Goal: Information Seeking & Learning: Check status

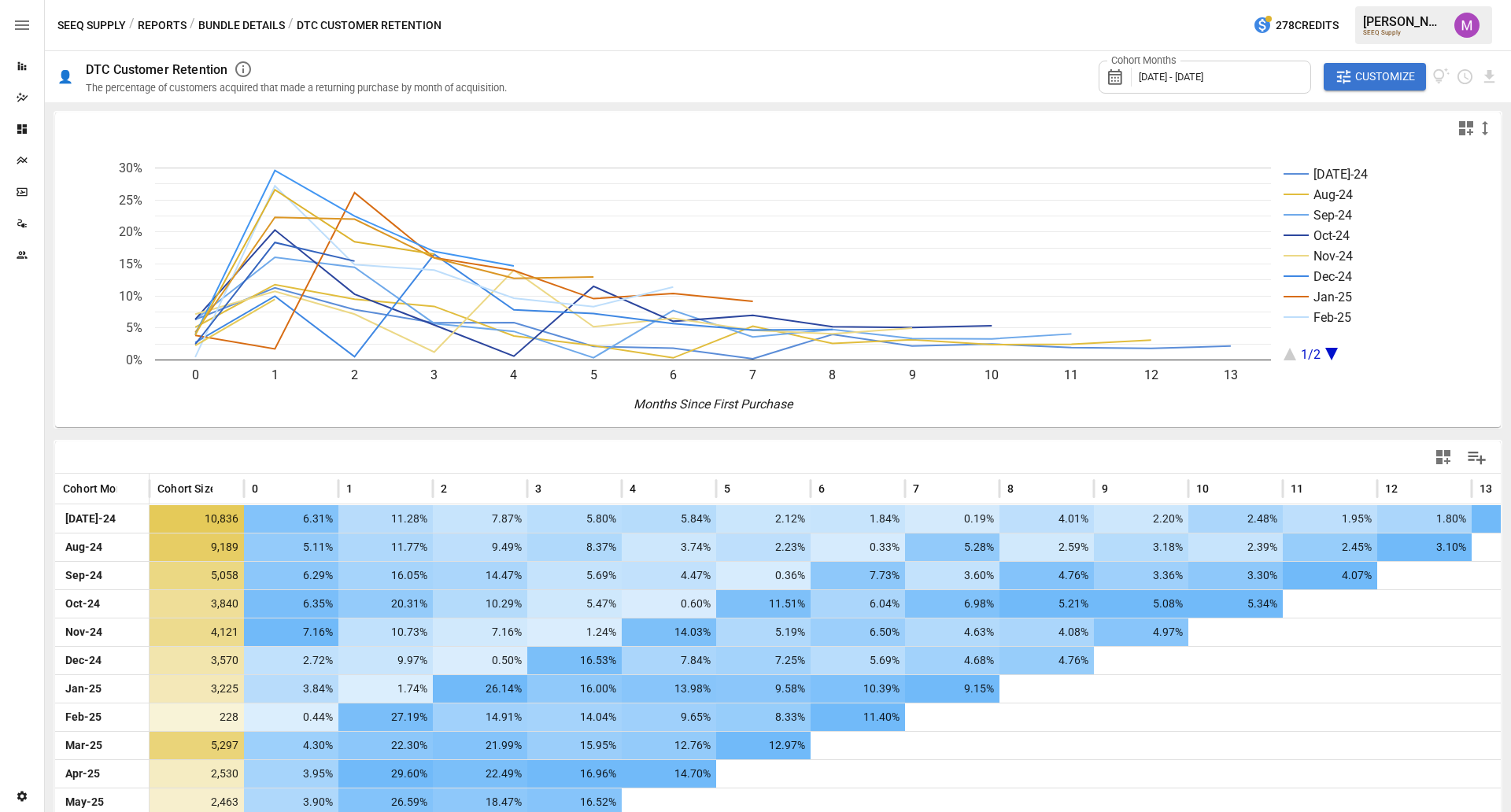
scroll to position [85, 0]
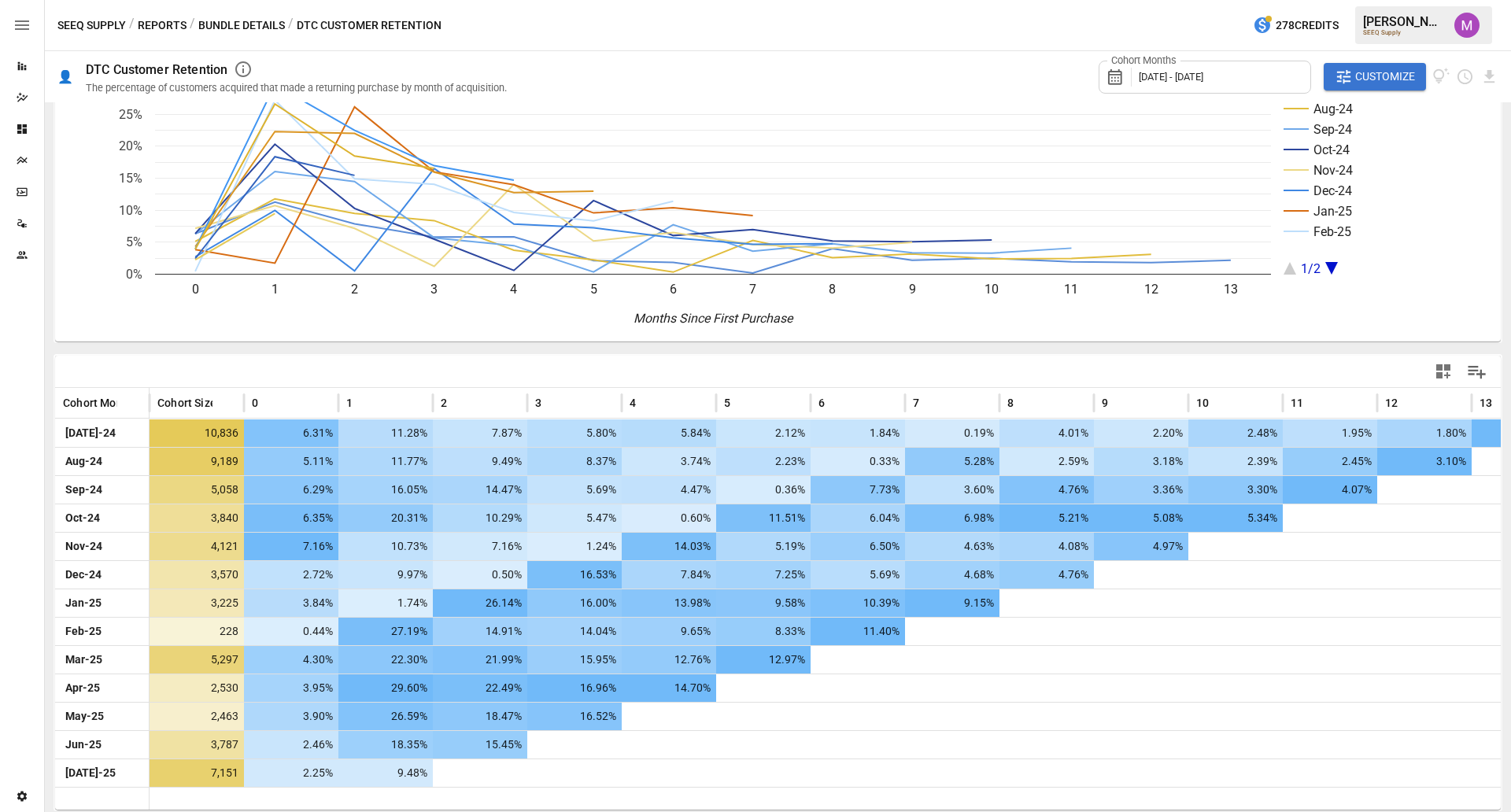
click at [1193, 67] on div "Cohort Months [DATE] - [DATE]" at bounding box center [1205, 76] width 213 height 33
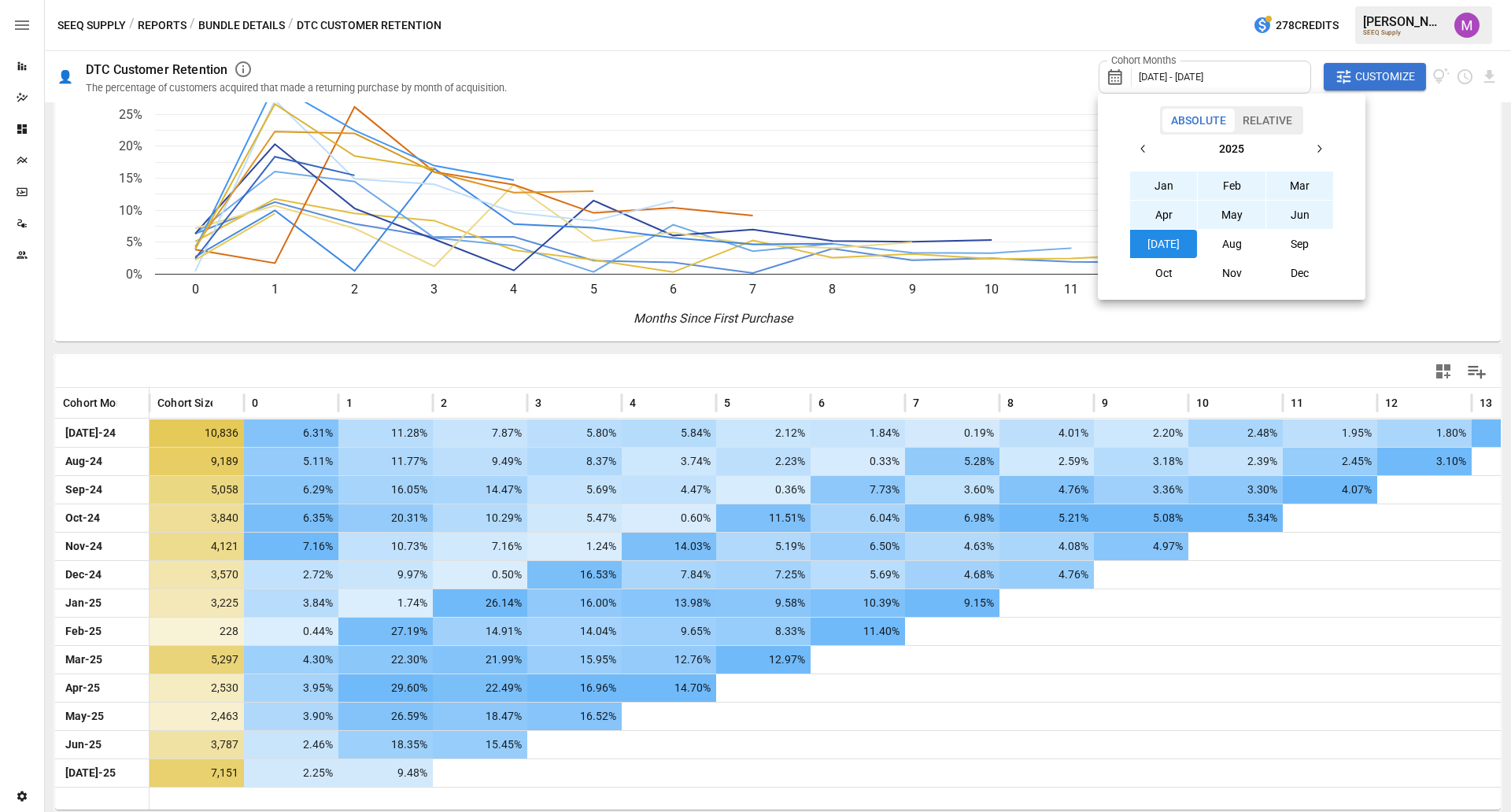
click at [1133, 138] on button "button" at bounding box center [1143, 149] width 28 height 28
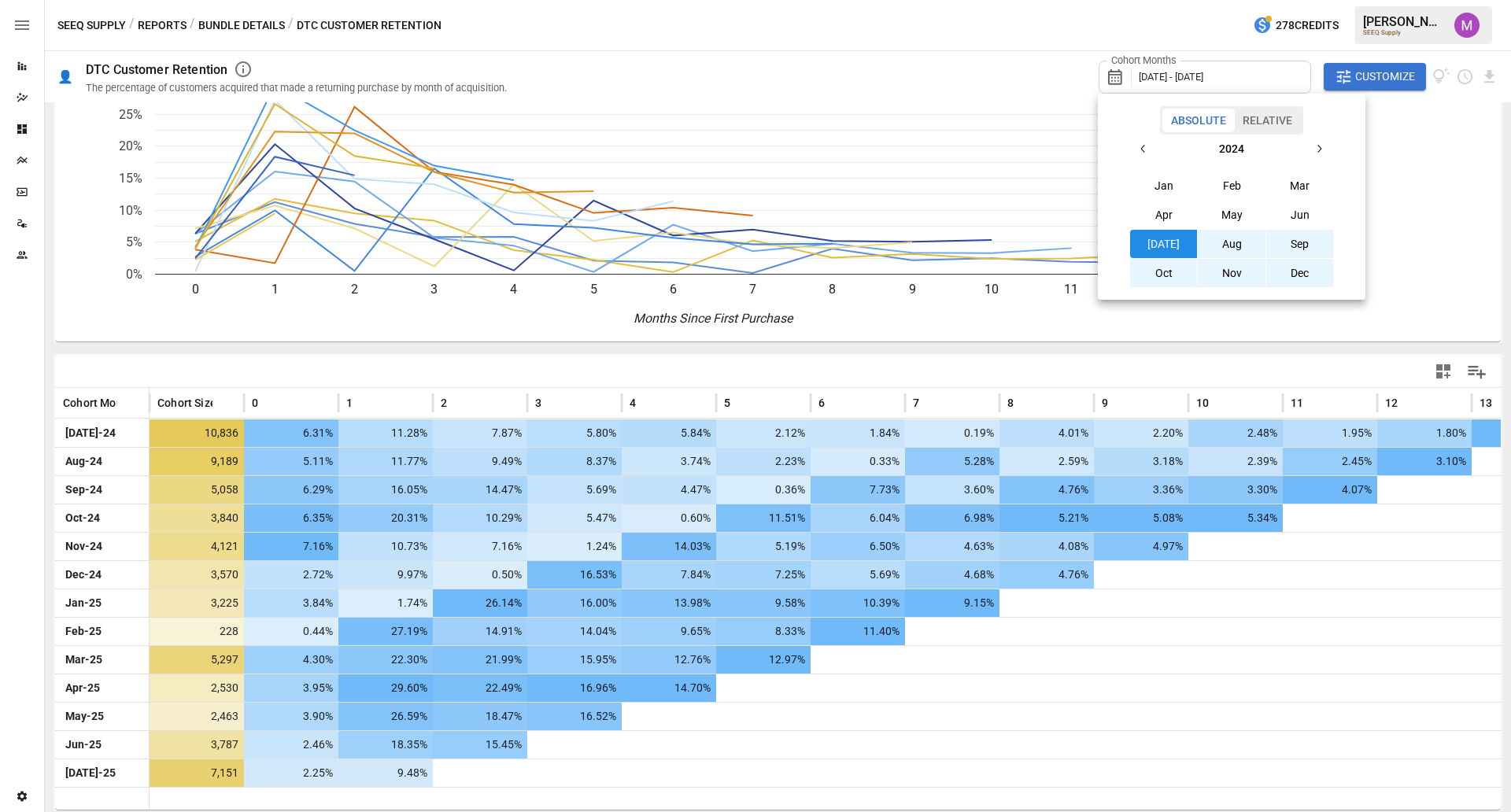
click at [1224, 236] on button "Aug" at bounding box center [1232, 244] width 68 height 28
click at [1328, 141] on button "button" at bounding box center [1320, 149] width 28 height 28
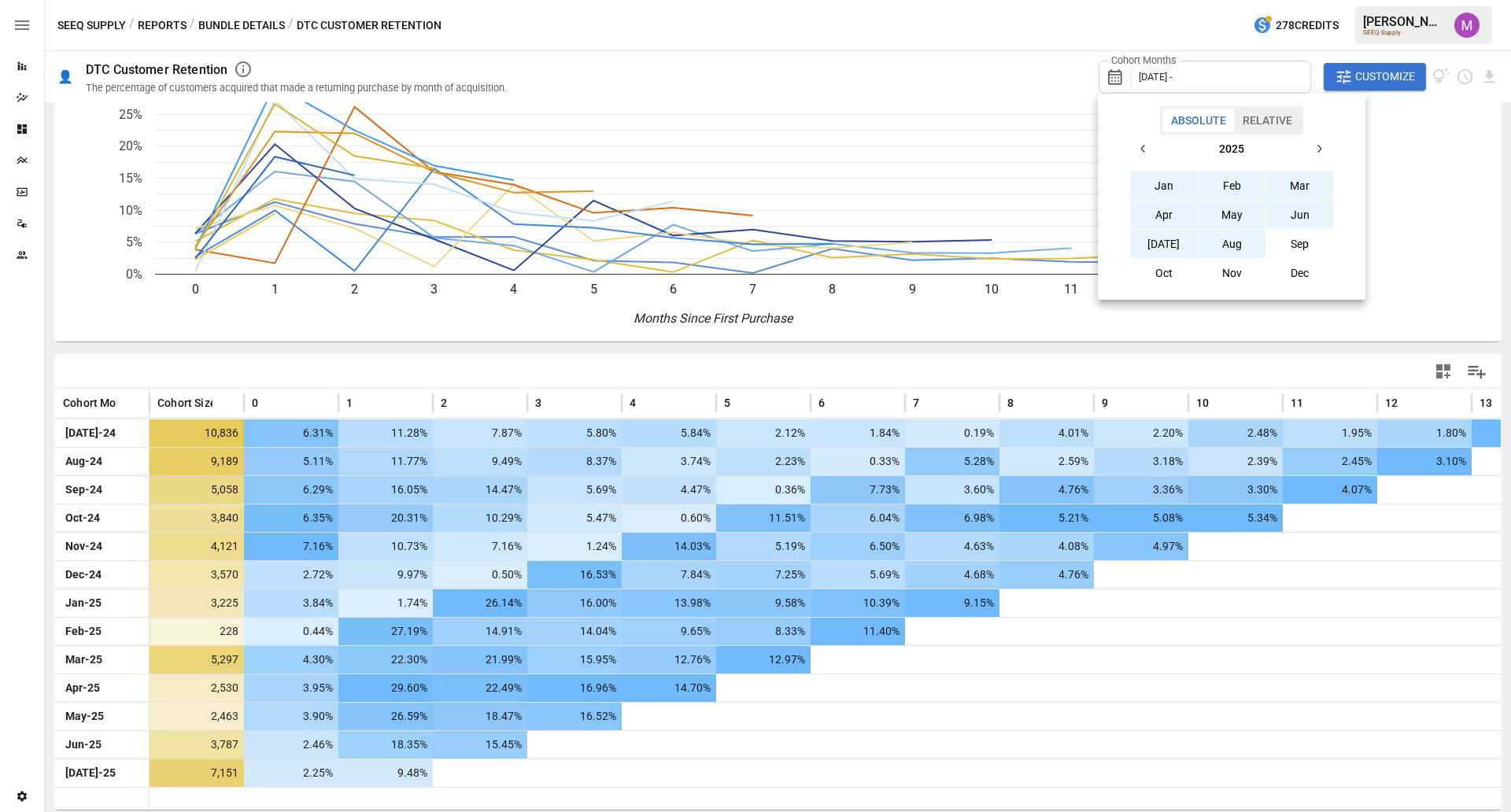
click at [1233, 248] on button "Aug" at bounding box center [1232, 244] width 68 height 28
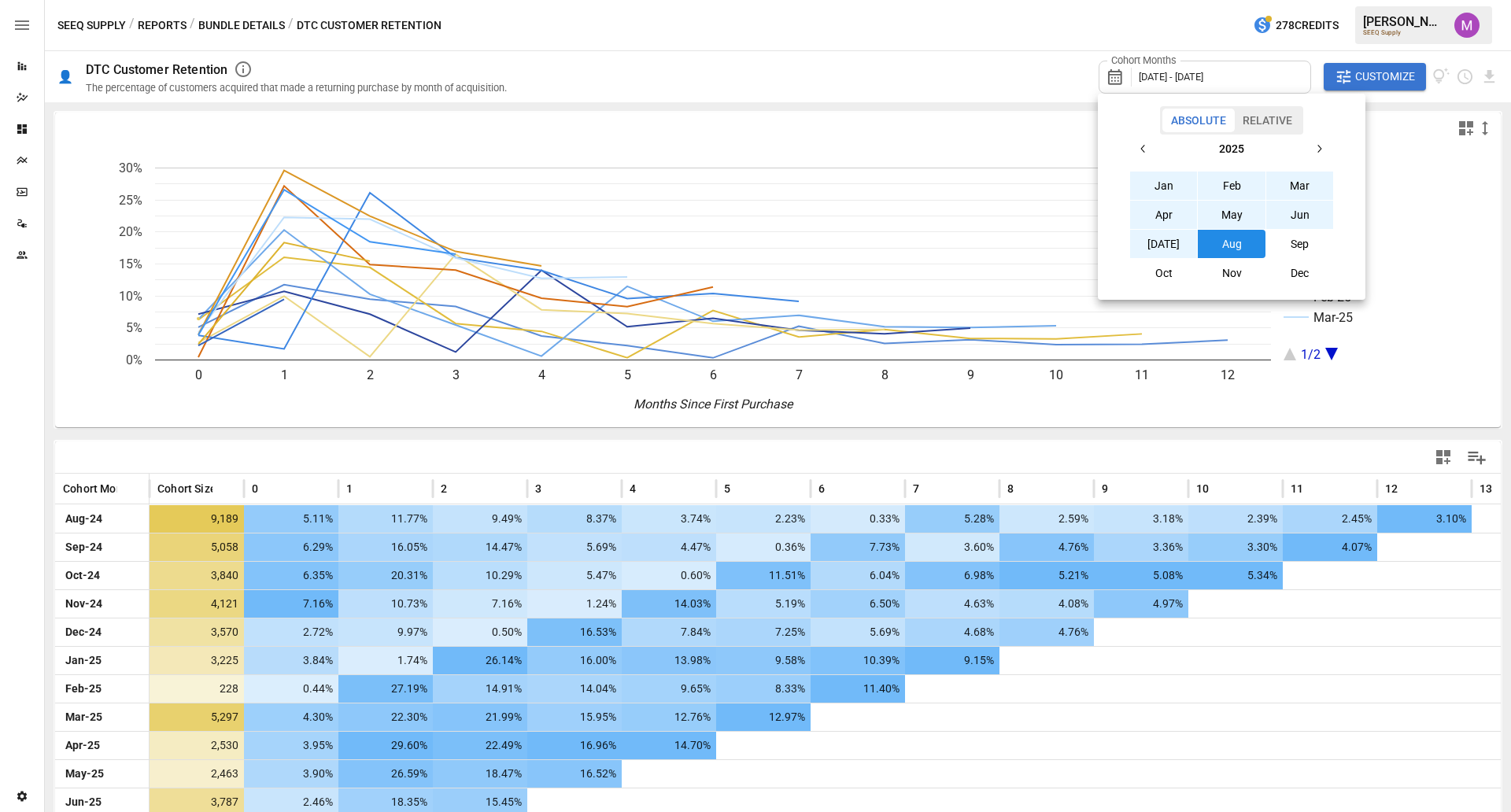
click at [750, 444] on div at bounding box center [756, 406] width 1511 height 812
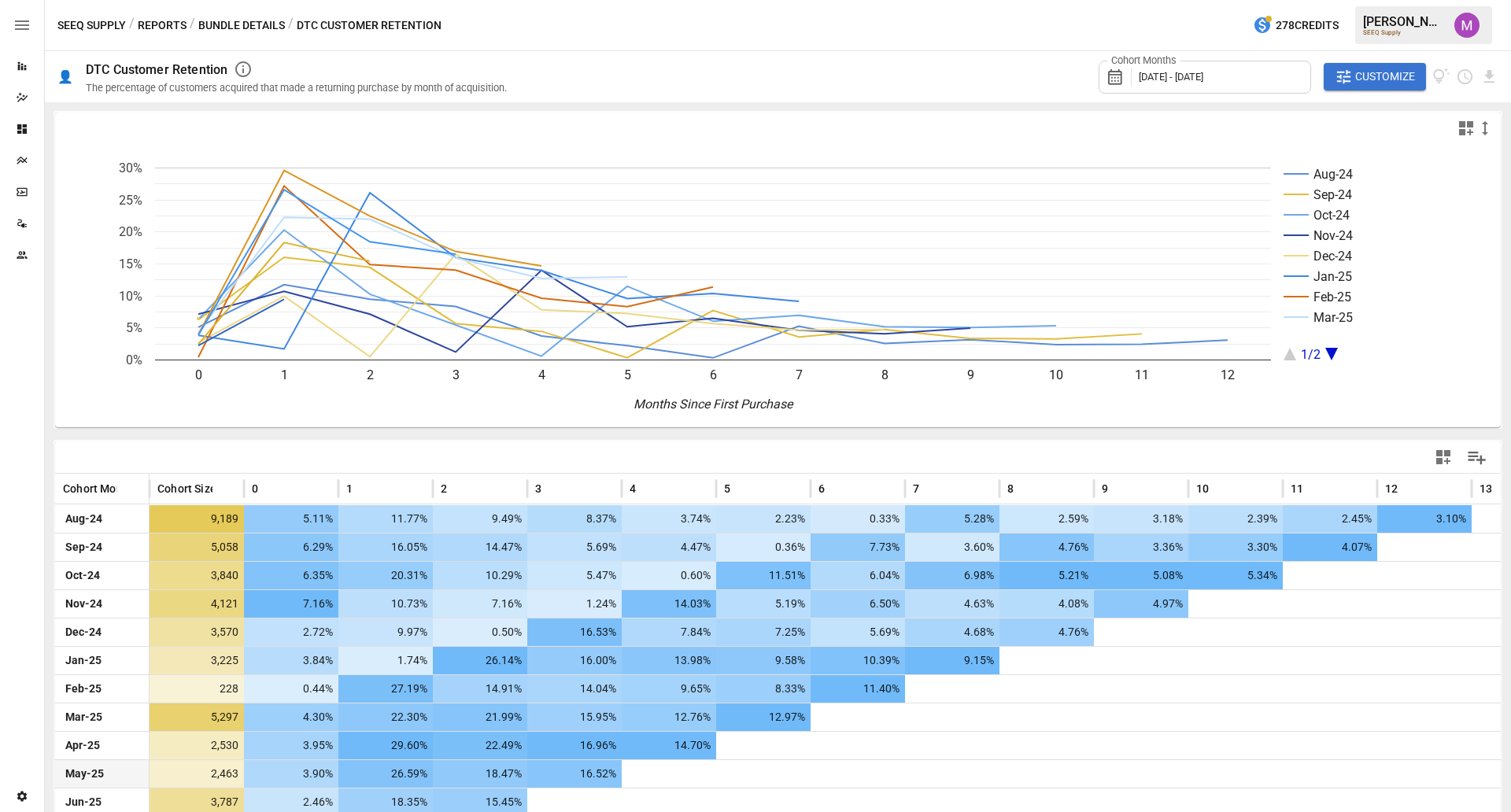
scroll to position [85, 0]
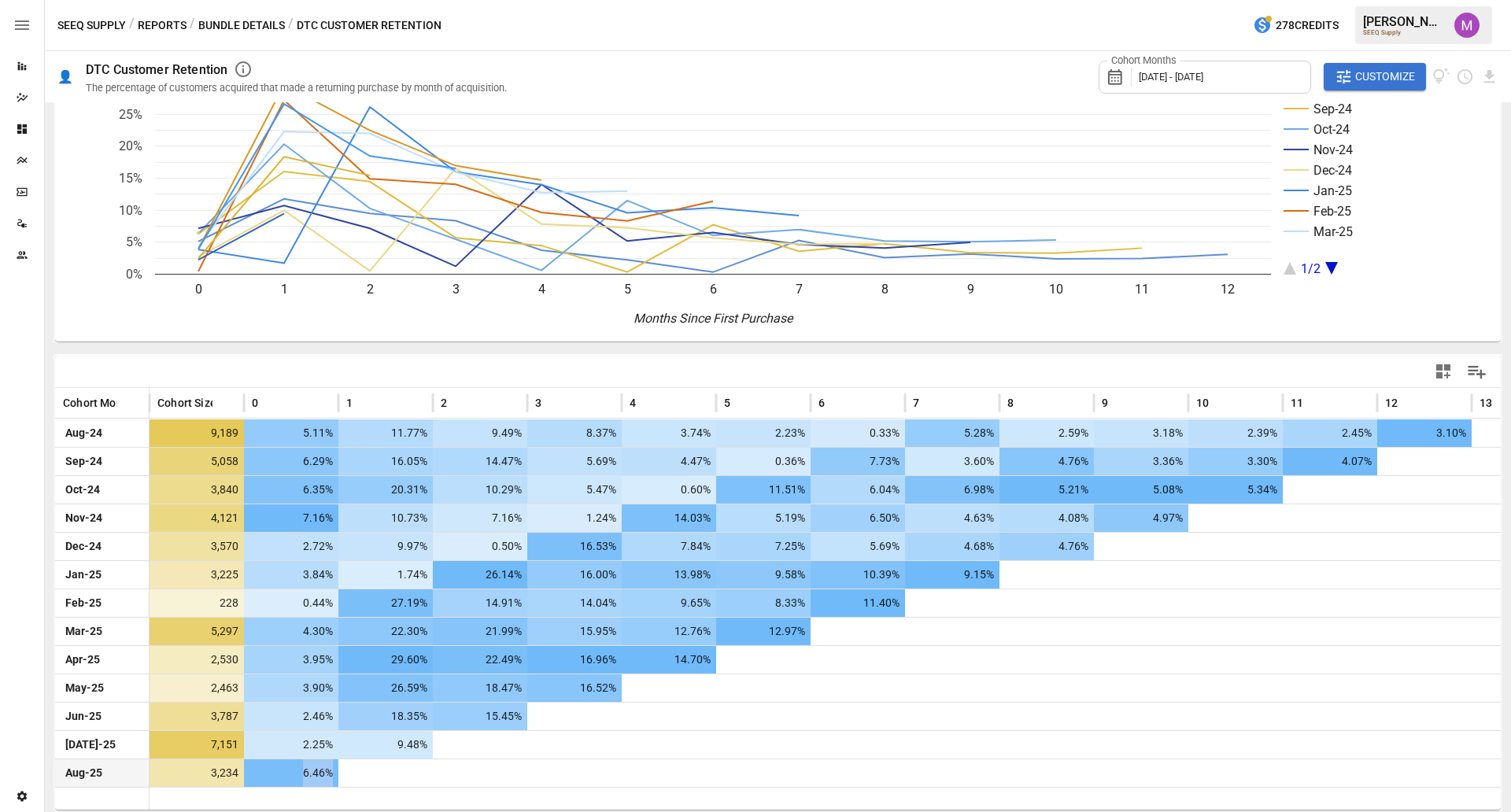
drag, startPoint x: 290, startPoint y: 773, endPoint x: 352, endPoint y: 777, distance: 62.1
click at [352, 777] on div "Aug-25 3,234 6.46%" at bounding box center [811, 773] width 1511 height 28
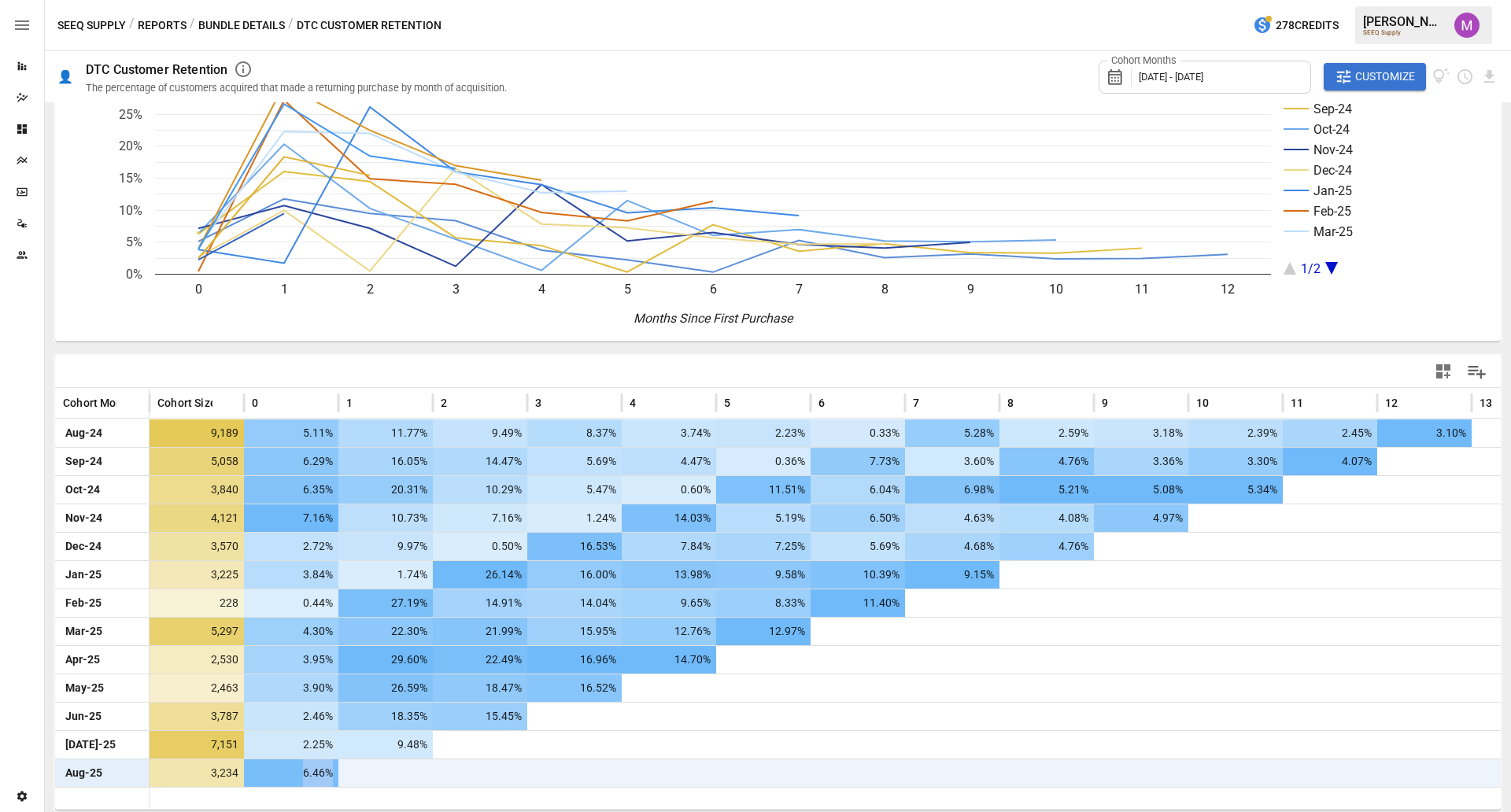
click at [302, 766] on span "6.46%" at bounding box center [294, 773] width 84 height 28
click at [1368, 78] on span "Customize" at bounding box center [1385, 76] width 60 height 20
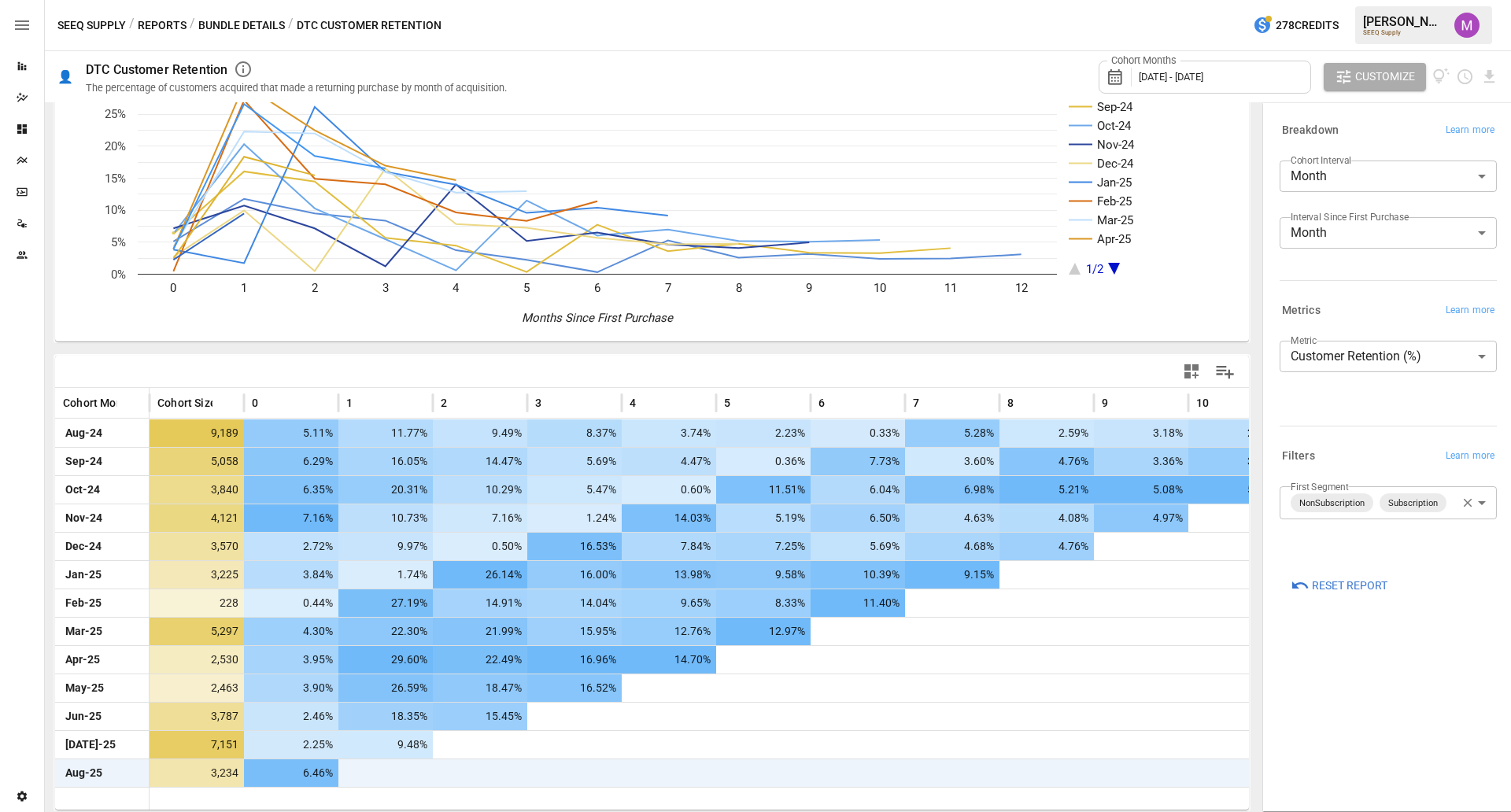
click at [1363, 0] on body "Reports Dazzler Studio Dashboards Plans SmartModel ™ Data Sources Team Settings…" at bounding box center [756, 0] width 1511 height 0
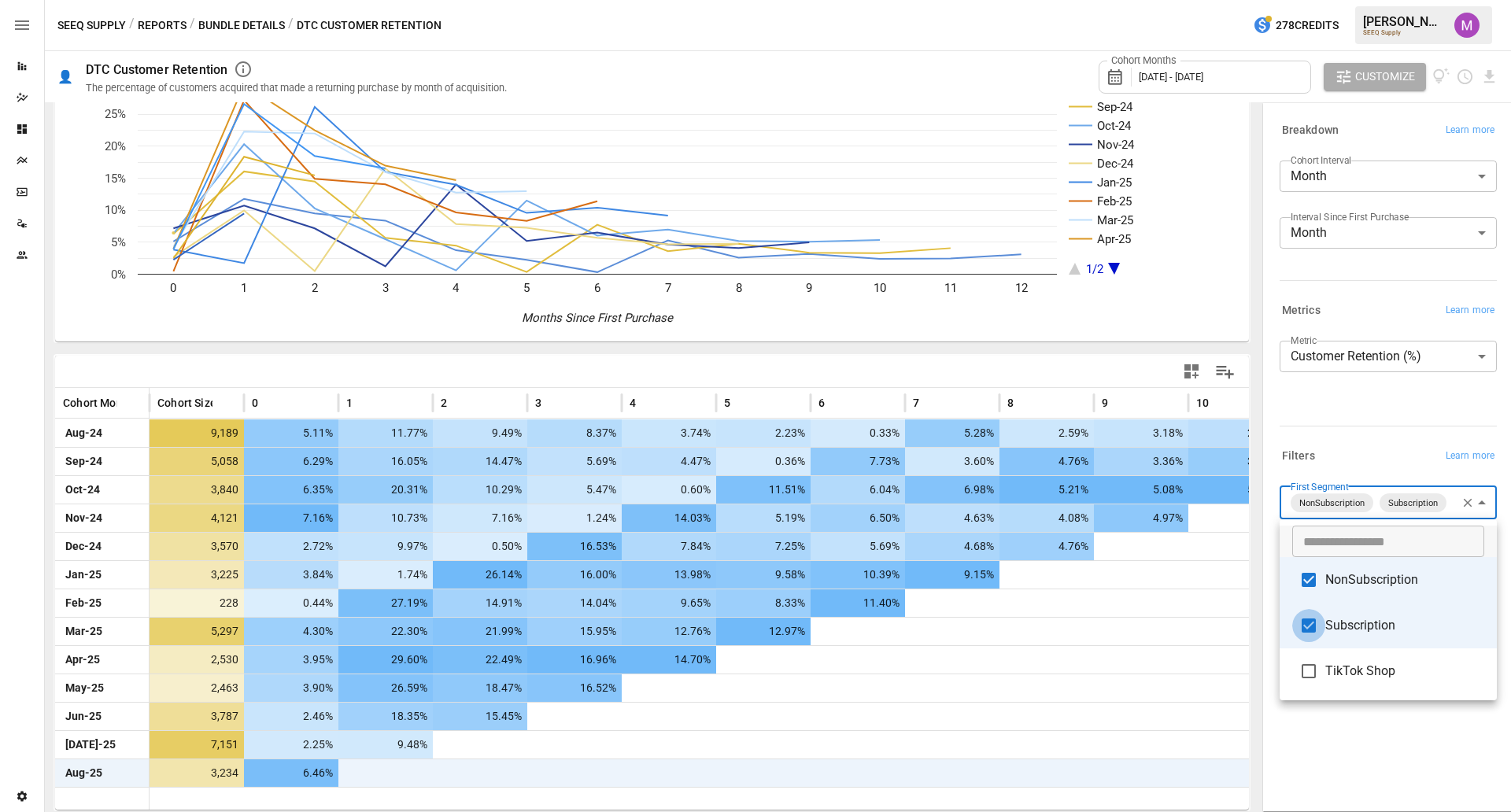
type input "**********"
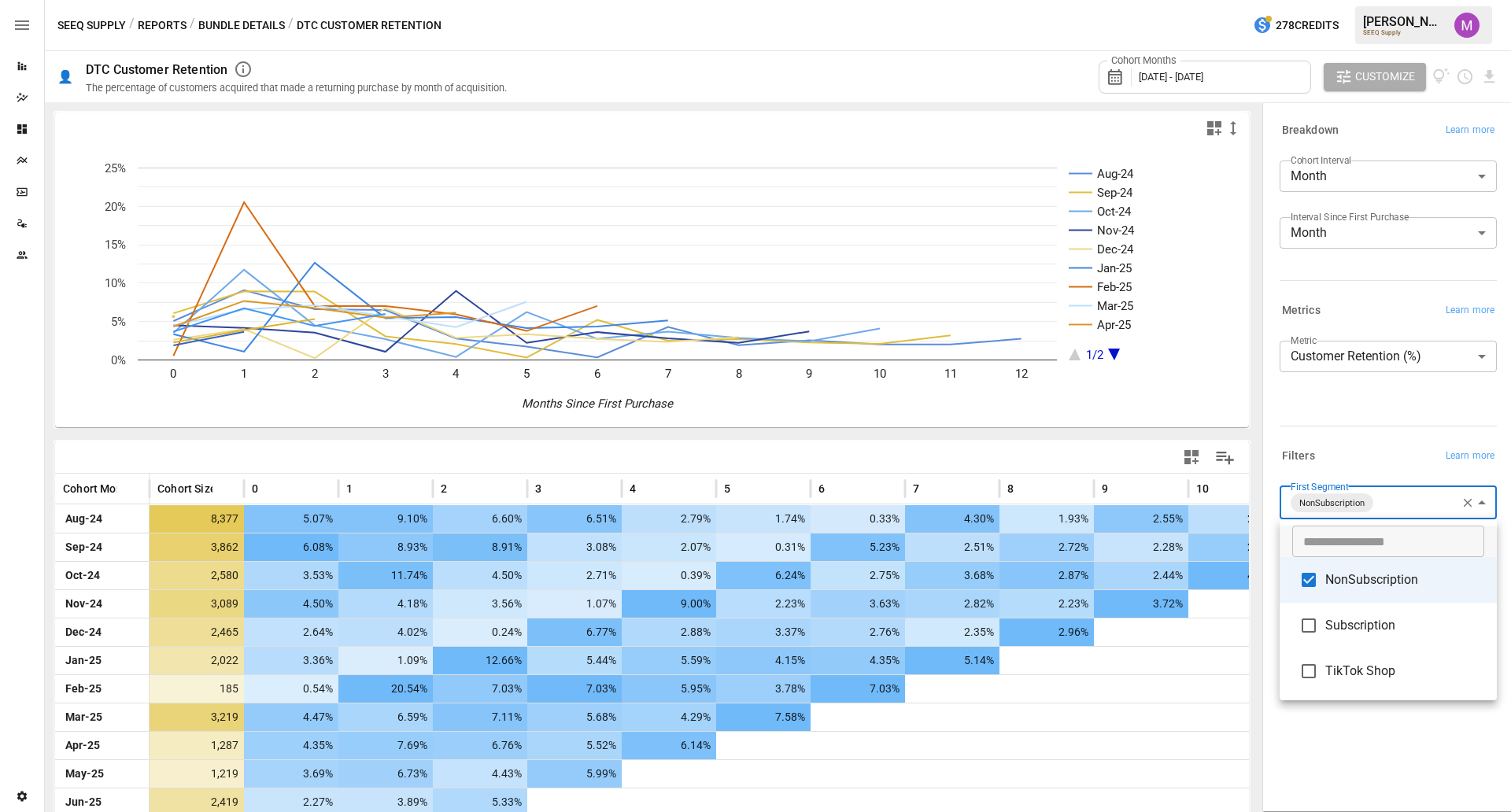
click at [1367, 426] on div at bounding box center [756, 406] width 1511 height 812
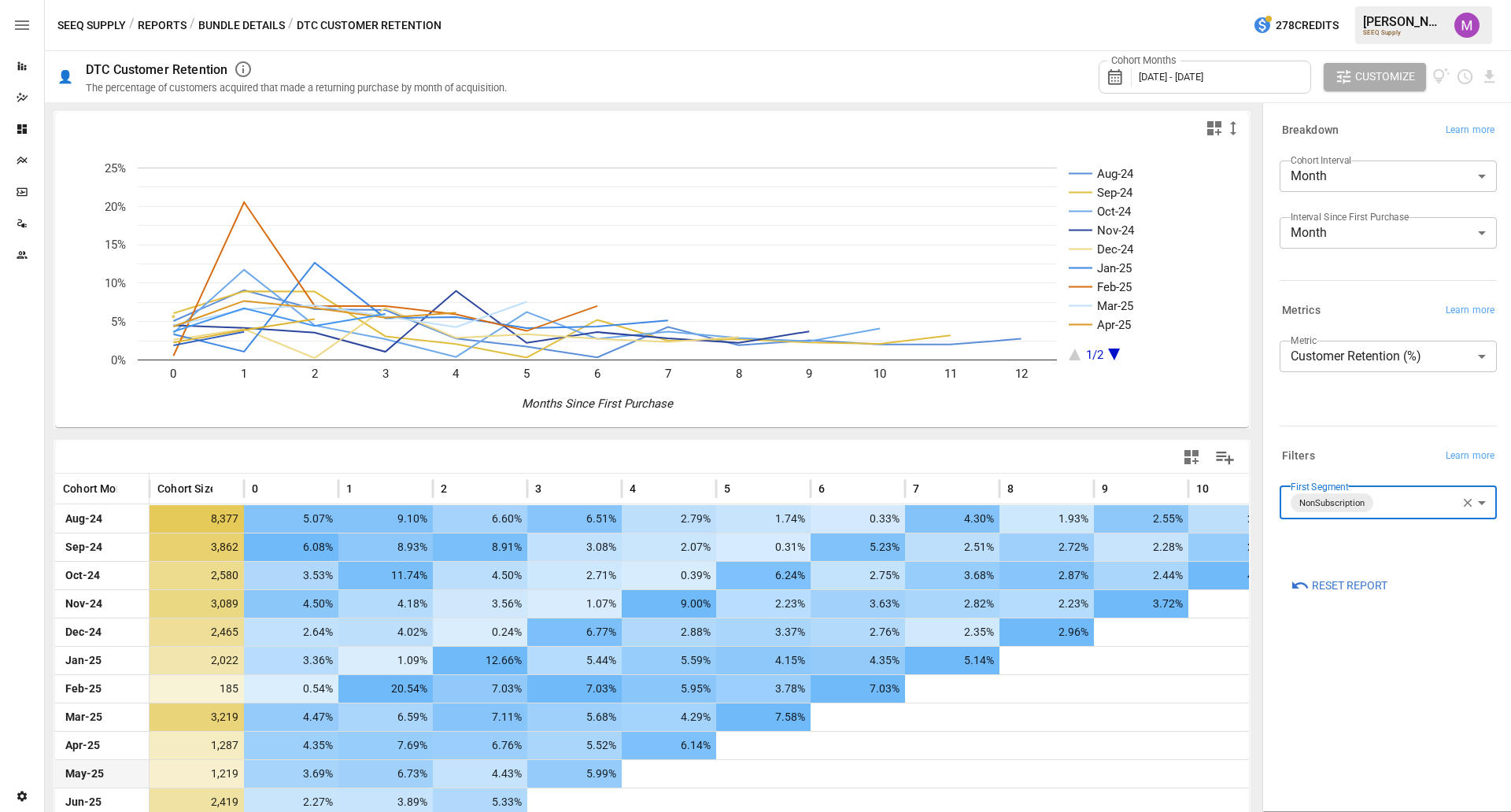
scroll to position [85, 0]
